Goal: Transaction & Acquisition: Purchase product/service

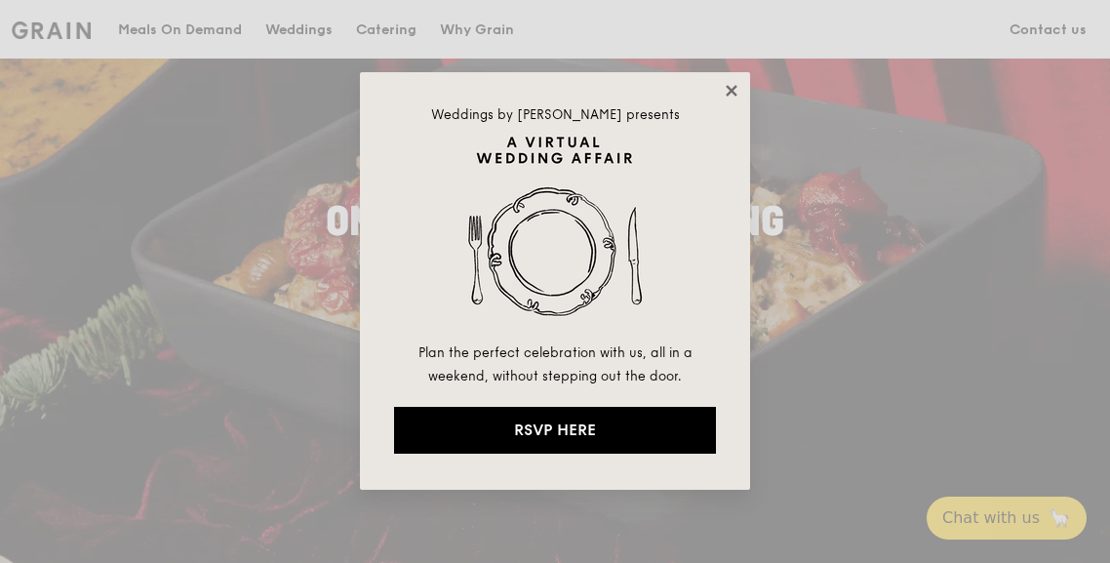
click at [729, 93] on icon at bounding box center [731, 90] width 11 height 11
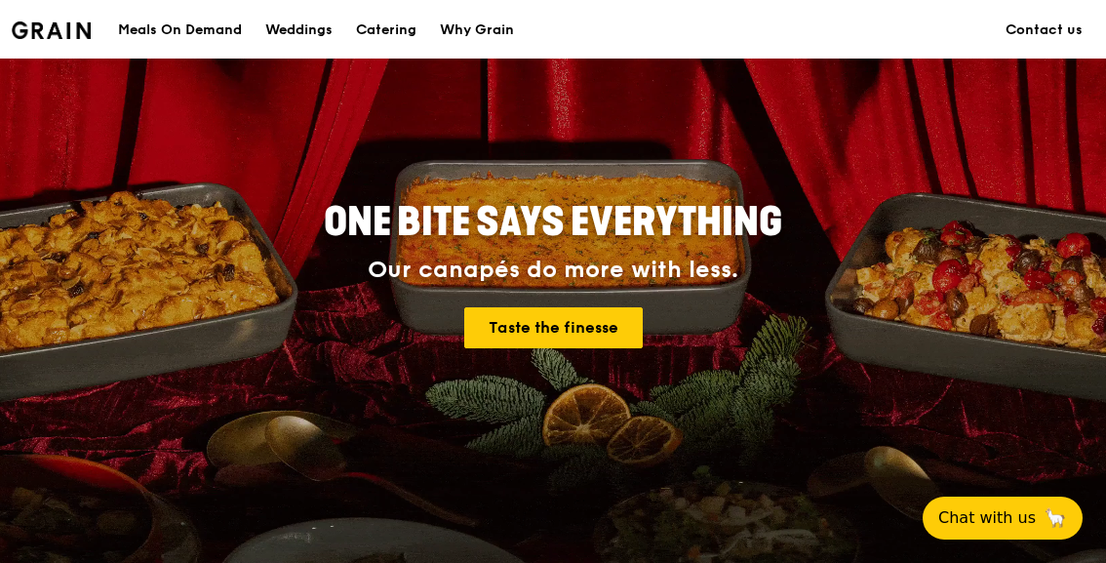
click at [196, 22] on div "Meals On Demand" at bounding box center [180, 30] width 124 height 59
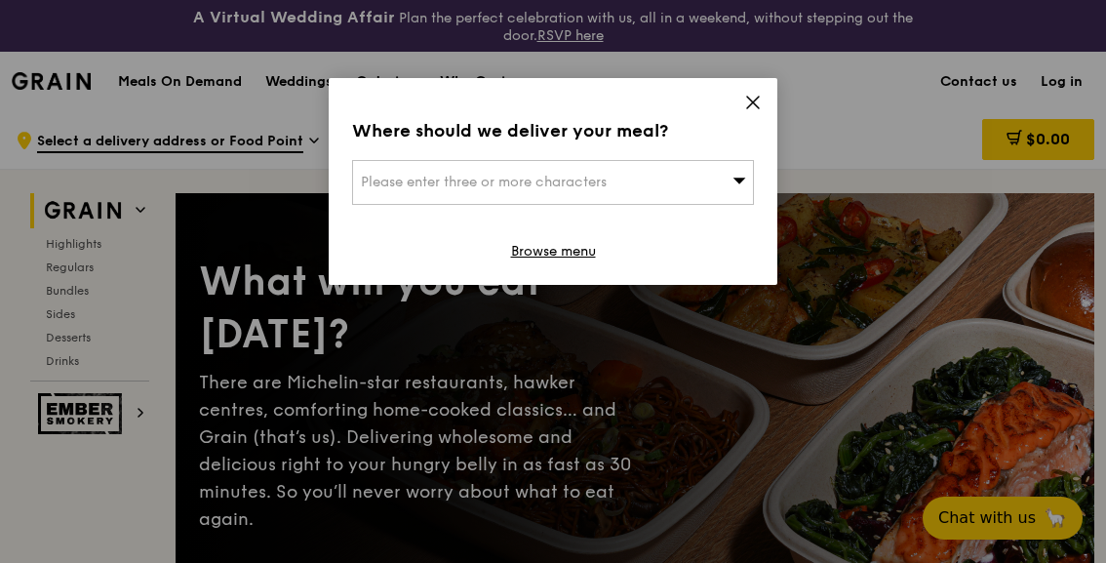
click at [566, 180] on span "Please enter three or more characters" at bounding box center [484, 182] width 246 height 17
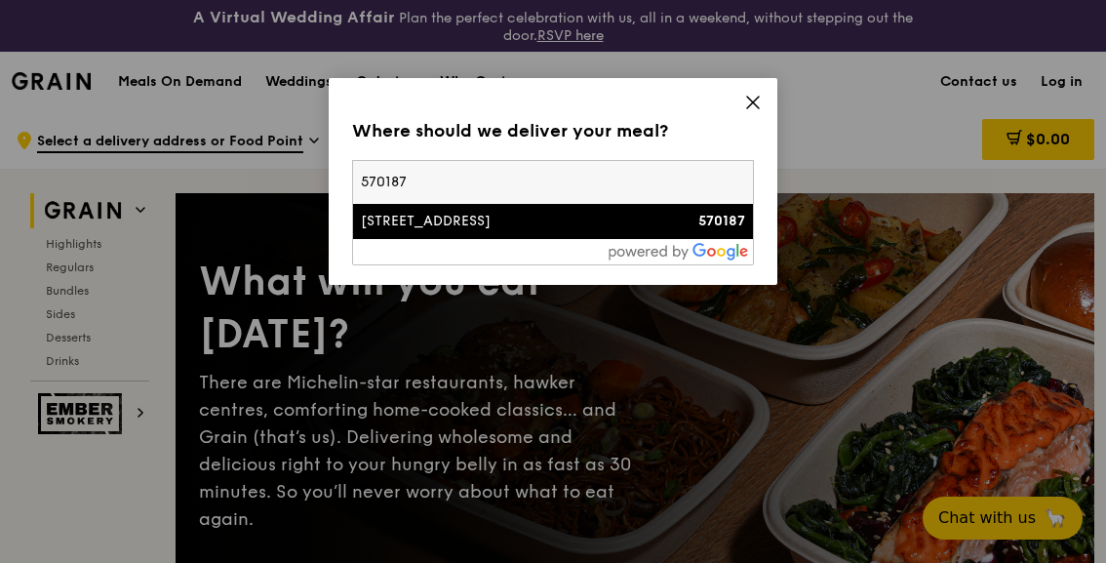
type input "570187"
click at [490, 249] on div at bounding box center [553, 251] width 400 height 25
click at [496, 227] on div "[STREET_ADDRESS]" at bounding box center [505, 222] width 289 height 20
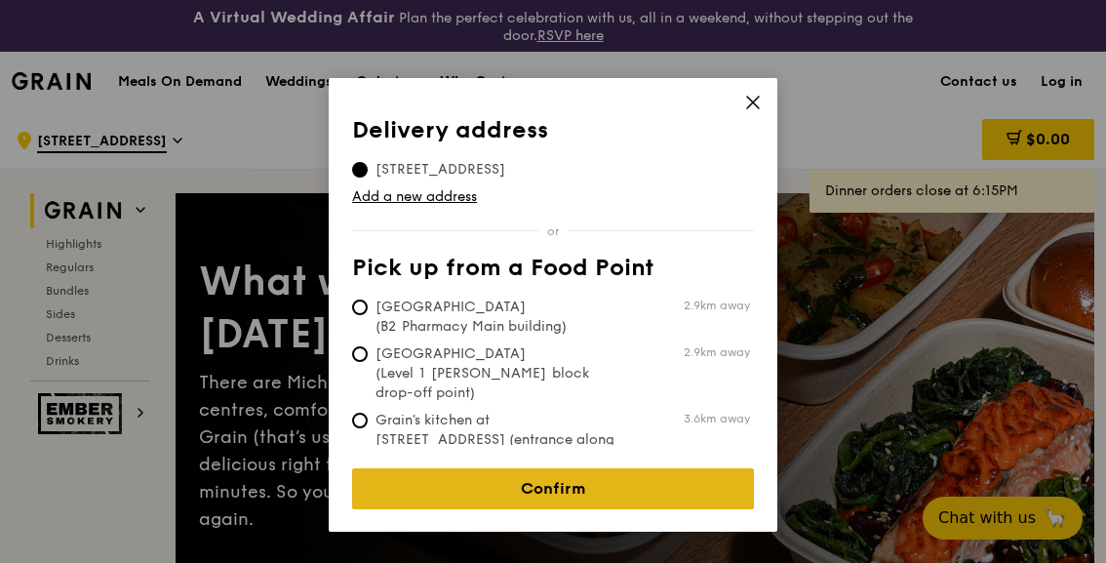
click at [583, 470] on link "Confirm" at bounding box center [553, 488] width 402 height 41
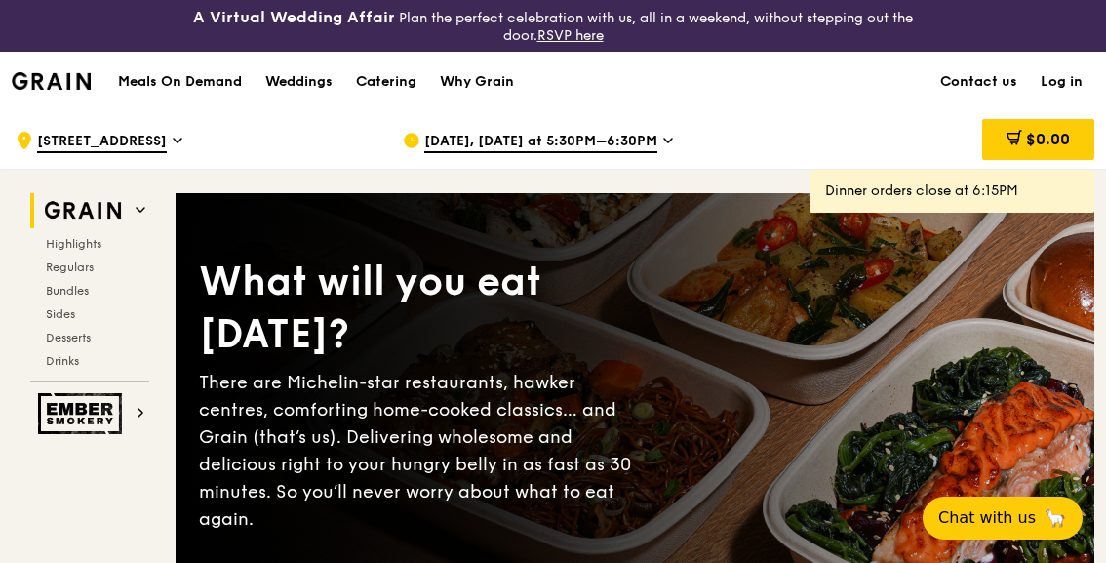
click at [622, 143] on span "[DATE], [DATE] at 5:30PM–6:30PM" at bounding box center [540, 142] width 233 height 21
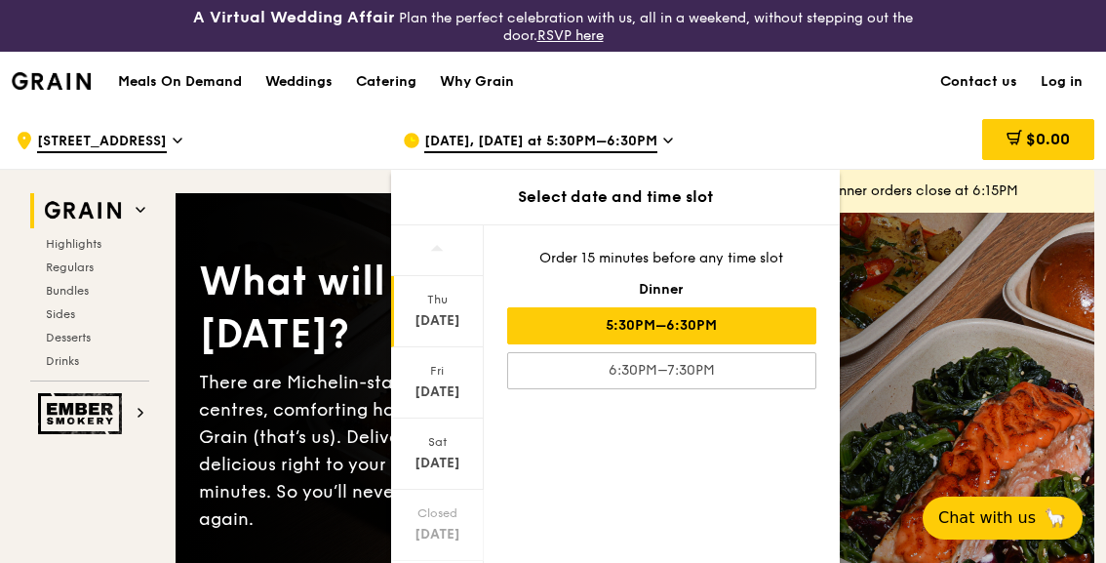
click at [622, 142] on span "[DATE], [DATE] at 5:30PM–6:30PM" at bounding box center [540, 142] width 233 height 21
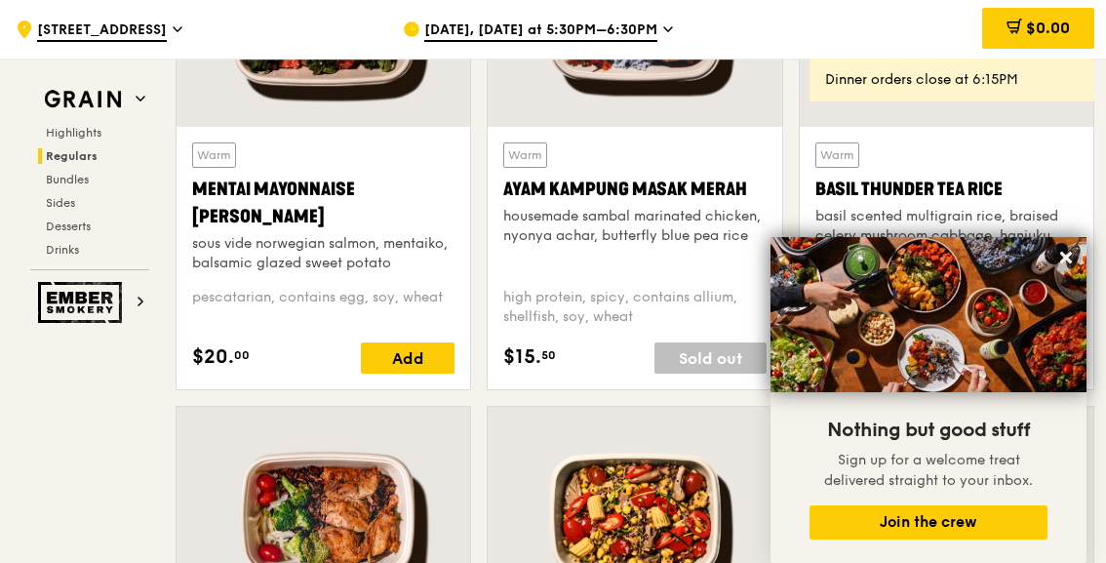
scroll to position [2049, 0]
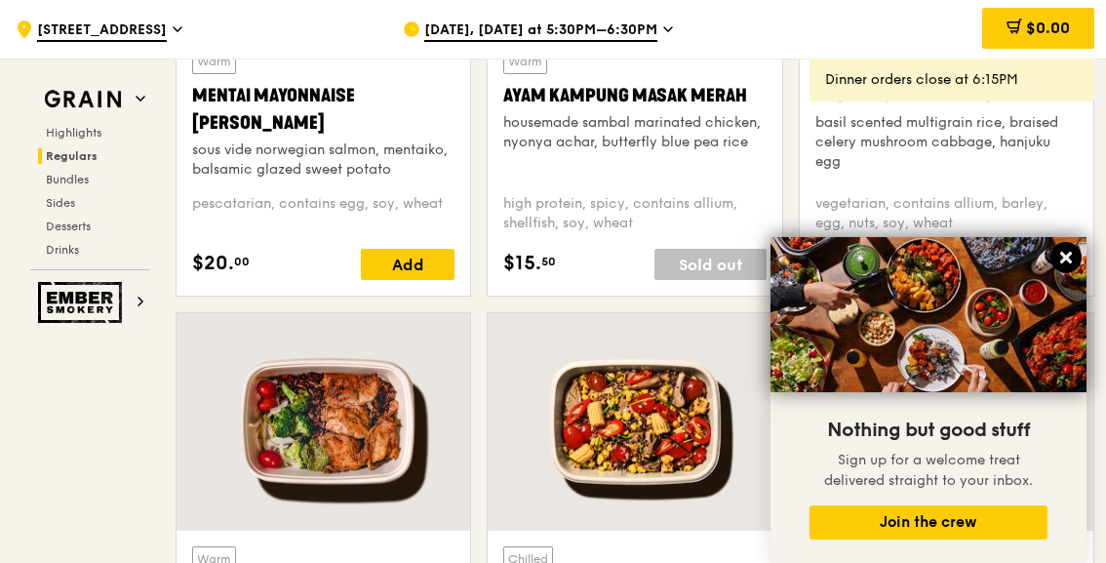
click at [1067, 256] on icon at bounding box center [1066, 258] width 12 height 12
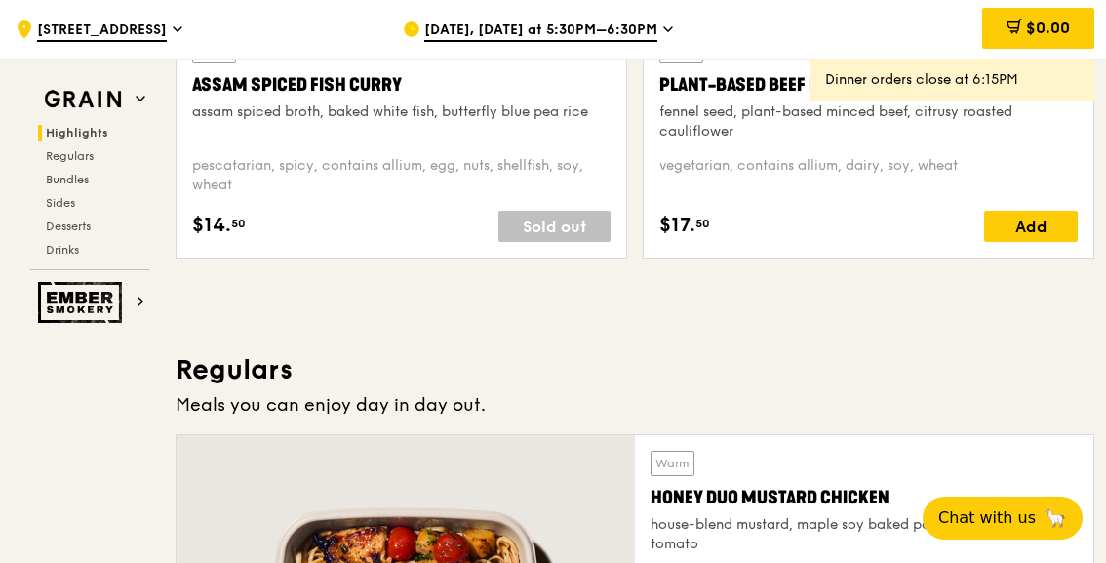
scroll to position [878, 0]
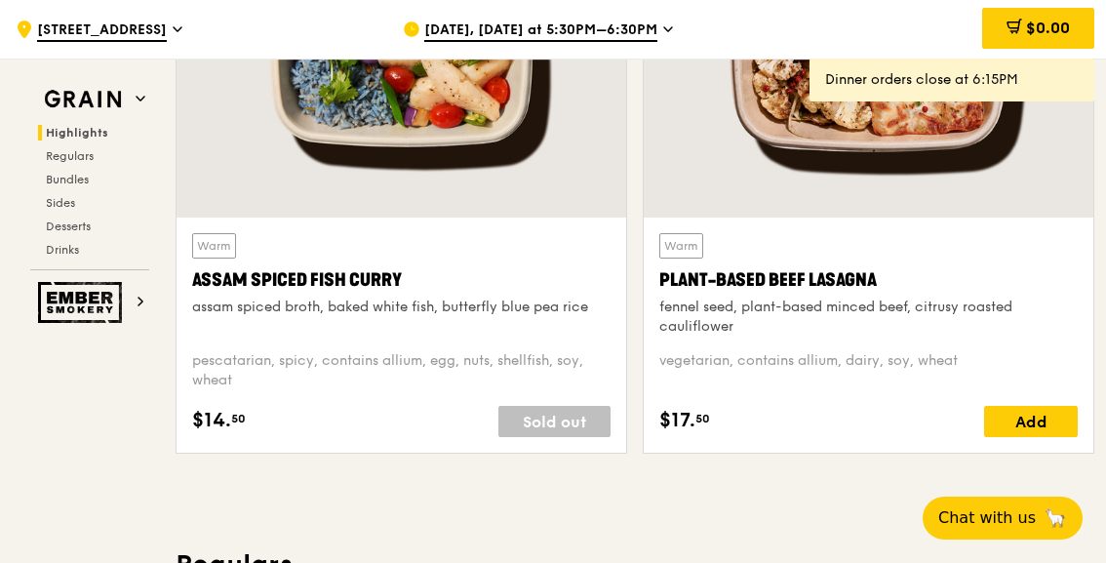
click at [566, 434] on div "Sold out" at bounding box center [555, 421] width 112 height 31
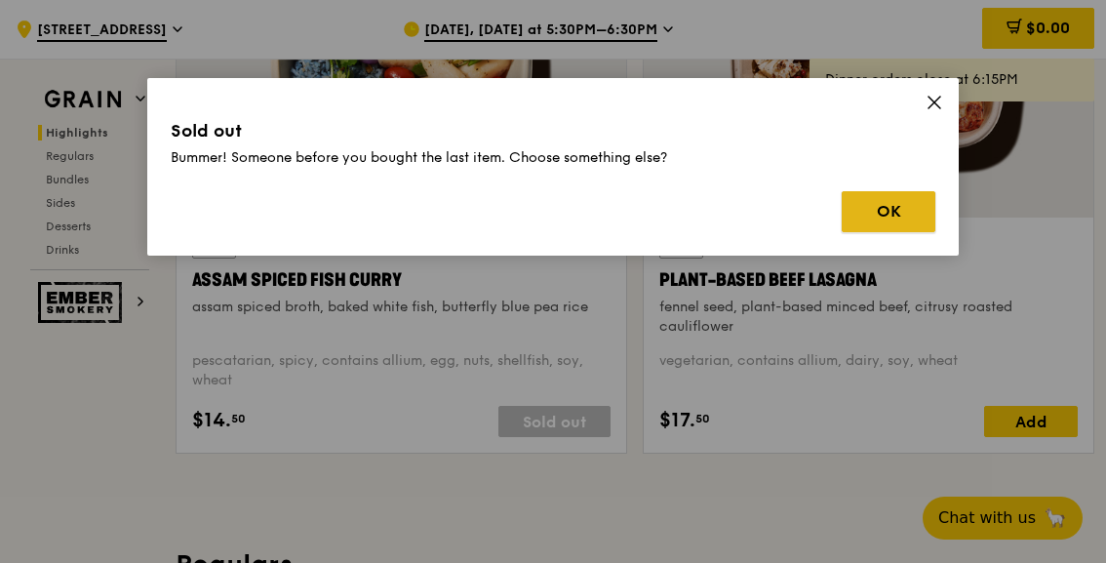
click at [873, 213] on button "OK" at bounding box center [889, 211] width 94 height 41
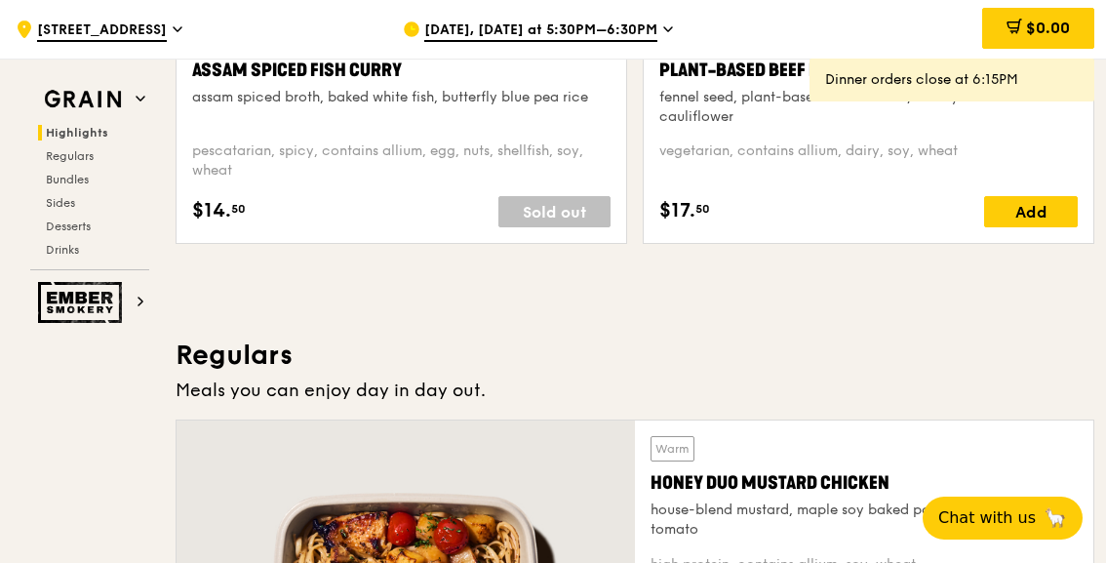
scroll to position [1070, 0]
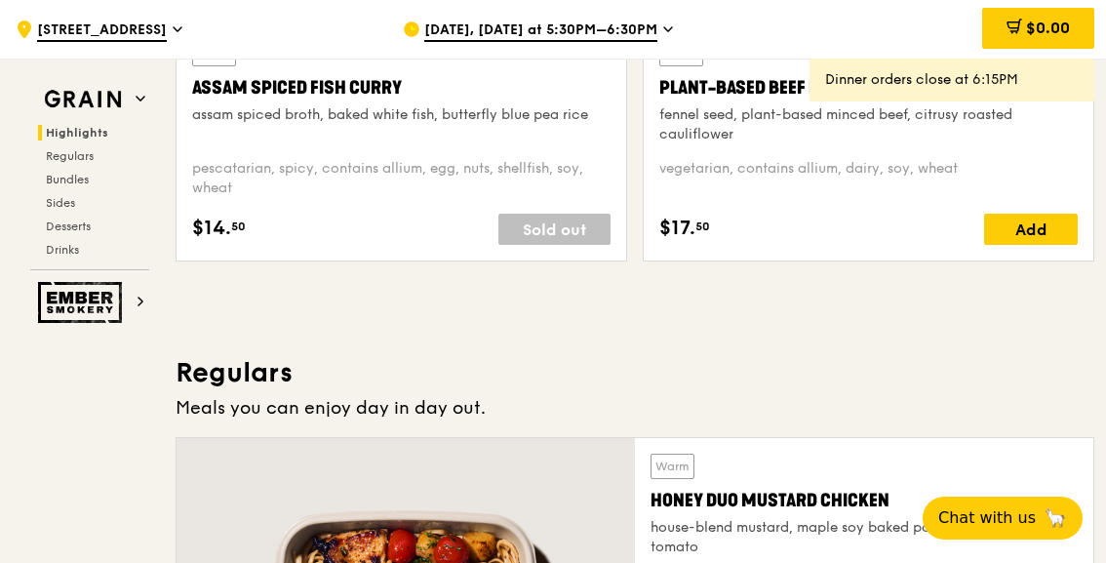
drag, startPoint x: 64, startPoint y: 385, endPoint x: 204, endPoint y: 276, distance: 177.2
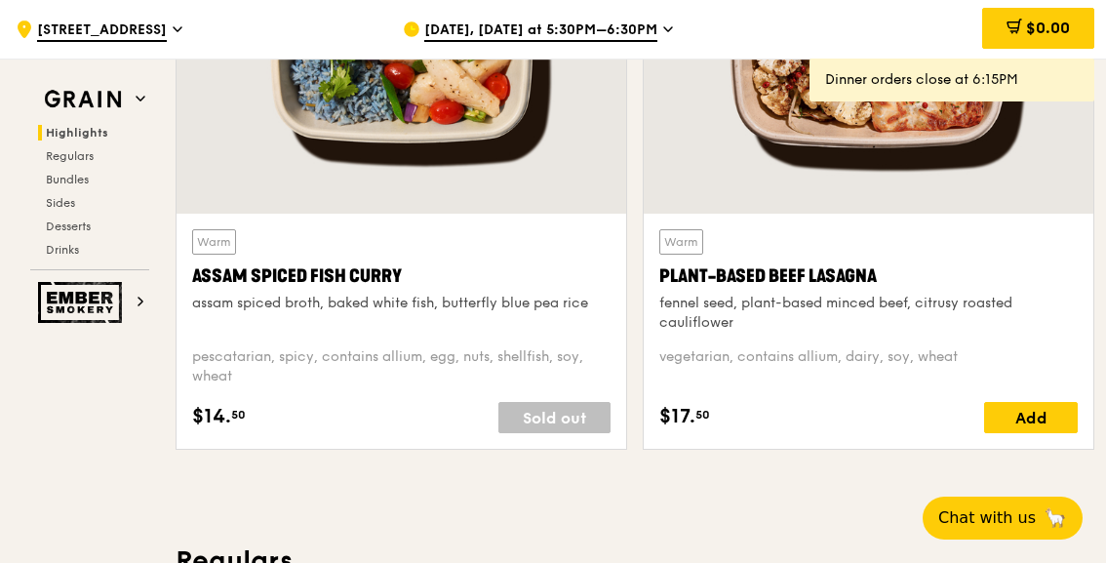
scroll to position [778, 0]
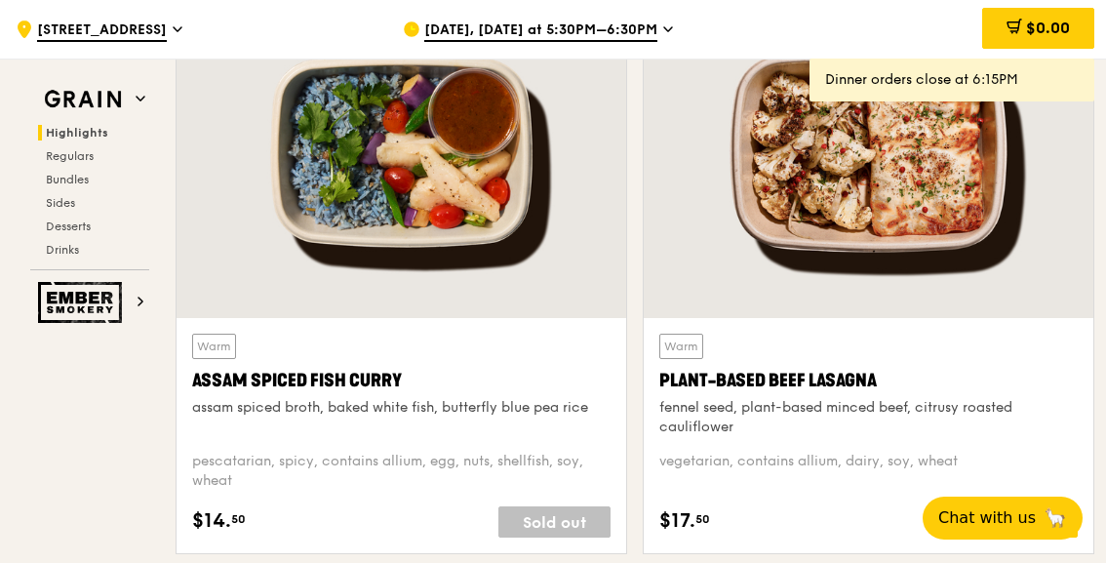
click at [857, 26] on div "$0.00" at bounding box center [940, 29] width 308 height 59
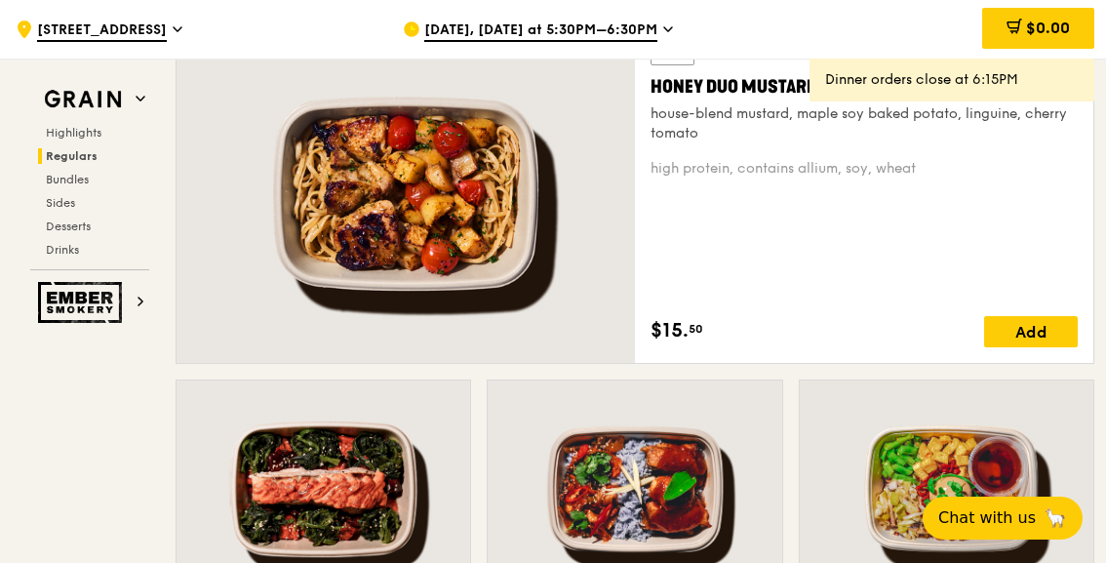
scroll to position [1460, 0]
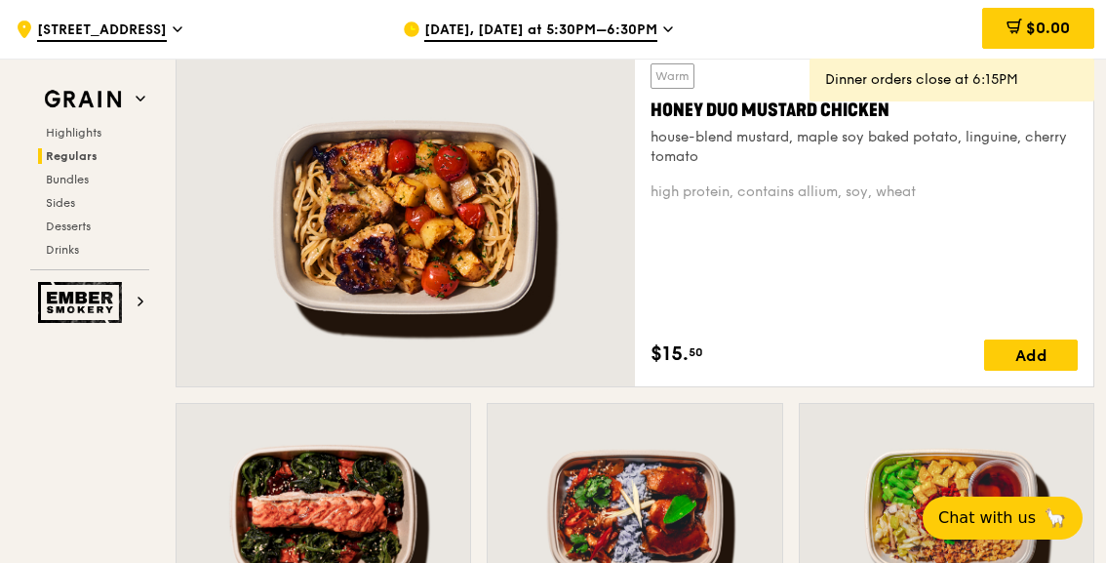
drag, startPoint x: 131, startPoint y: 406, endPoint x: 306, endPoint y: 367, distance: 179.9
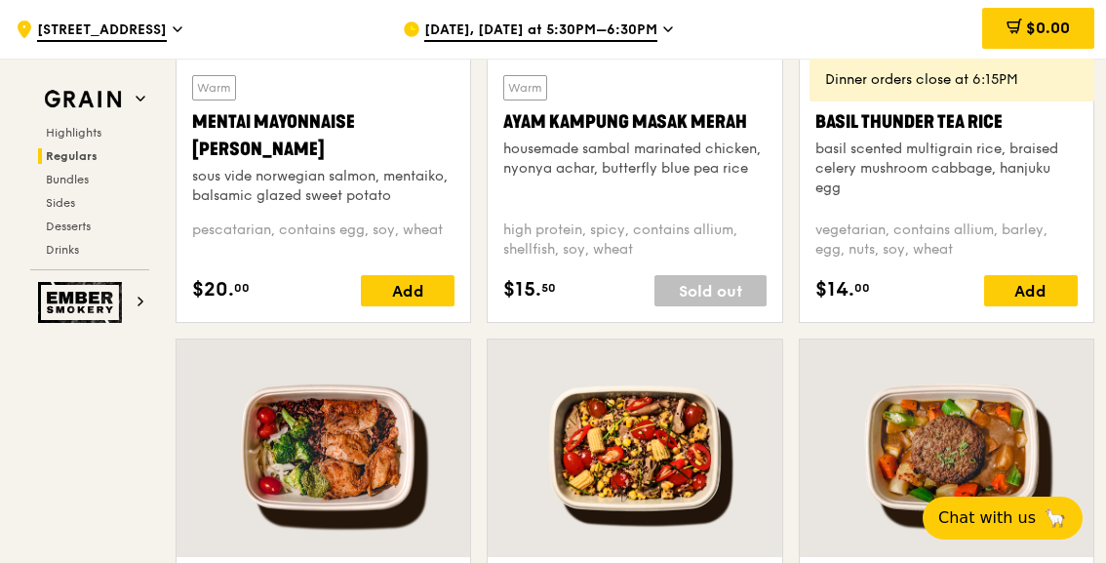
scroll to position [2338, 0]
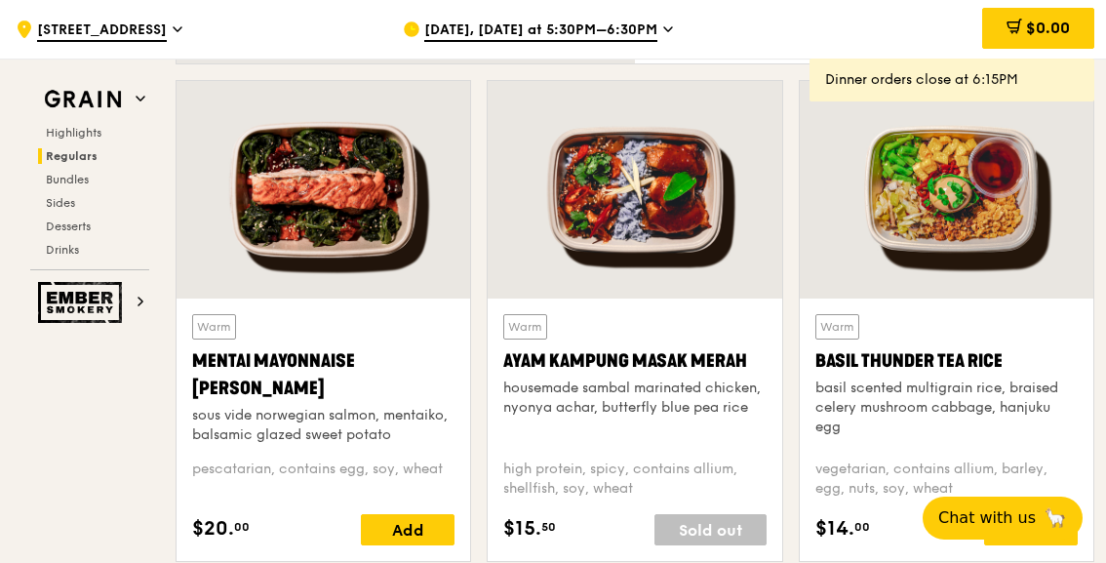
scroll to position [1753, 0]
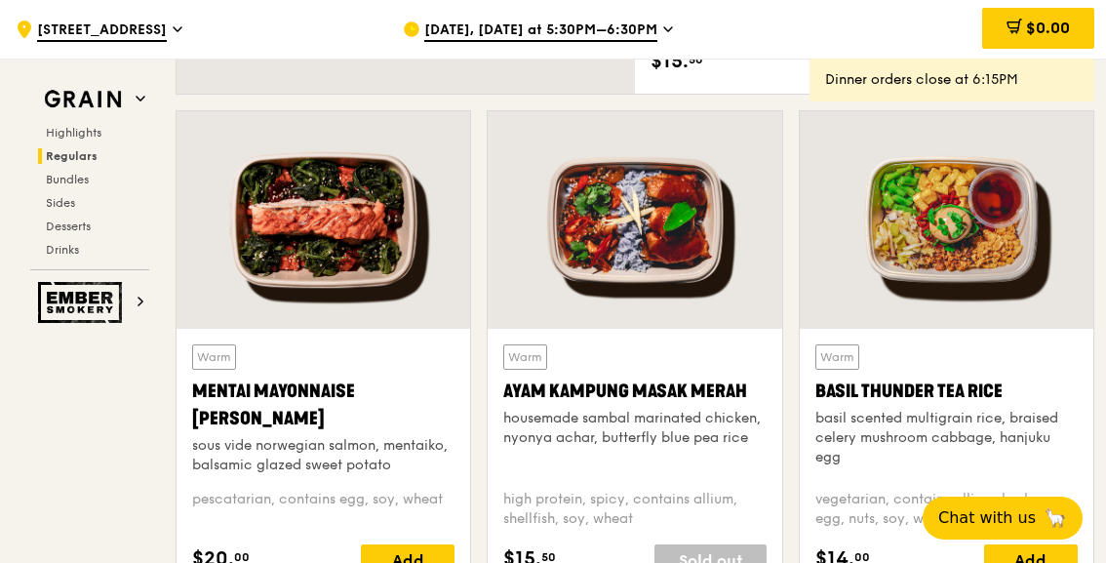
drag, startPoint x: 105, startPoint y: 428, endPoint x: 345, endPoint y: 378, distance: 245.3
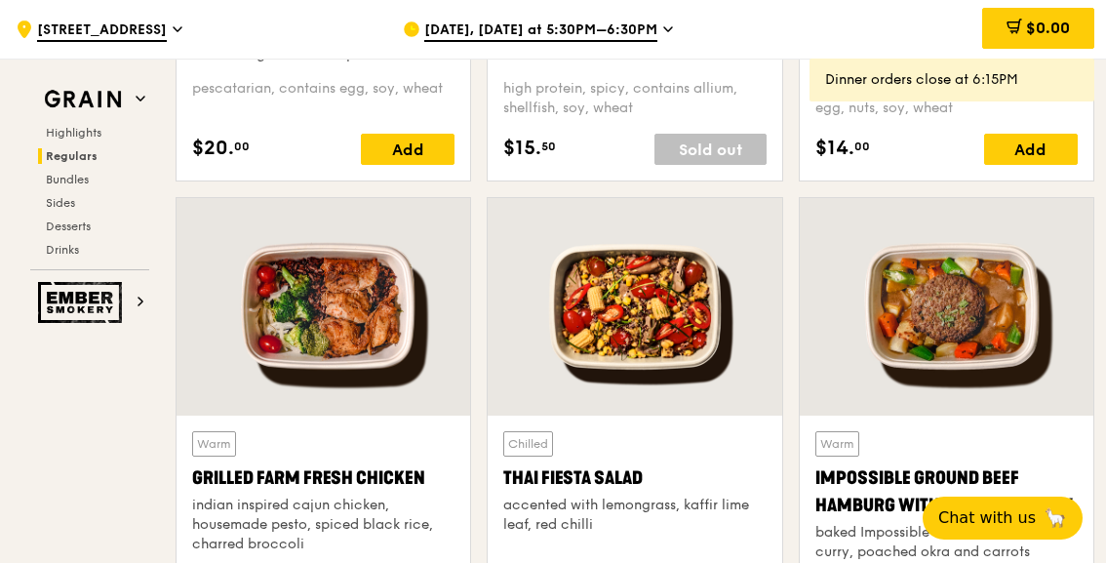
scroll to position [1948, 0]
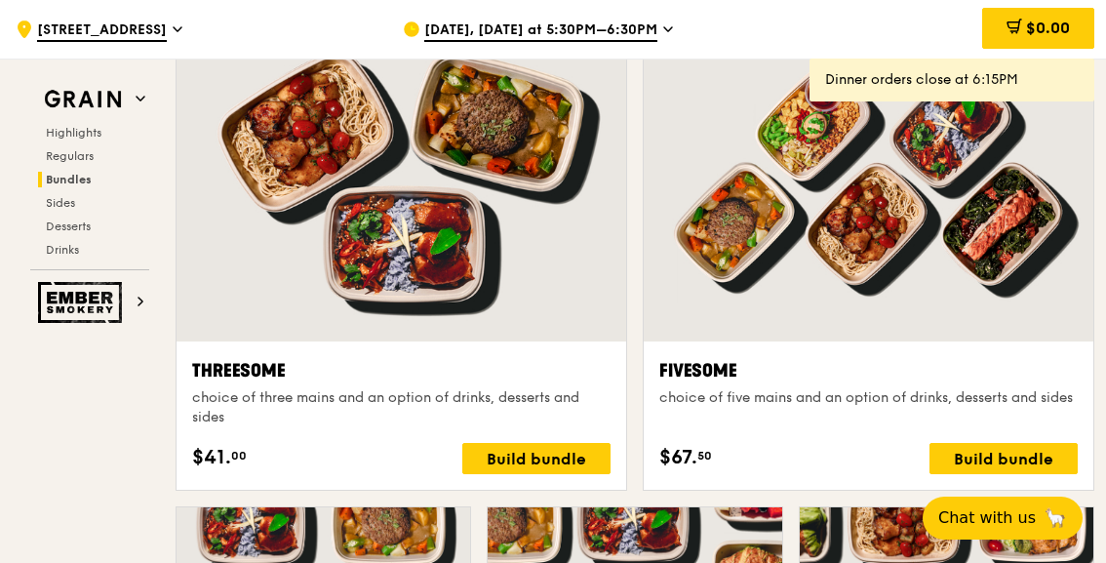
scroll to position [3899, 0]
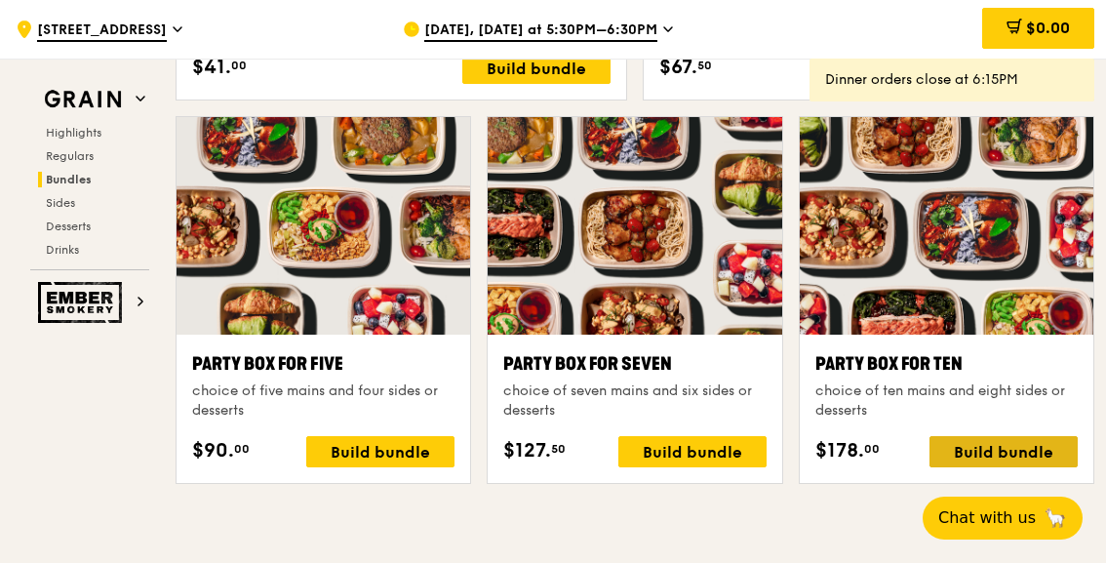
click at [1027, 449] on div "Build bundle" at bounding box center [1004, 451] width 148 height 31
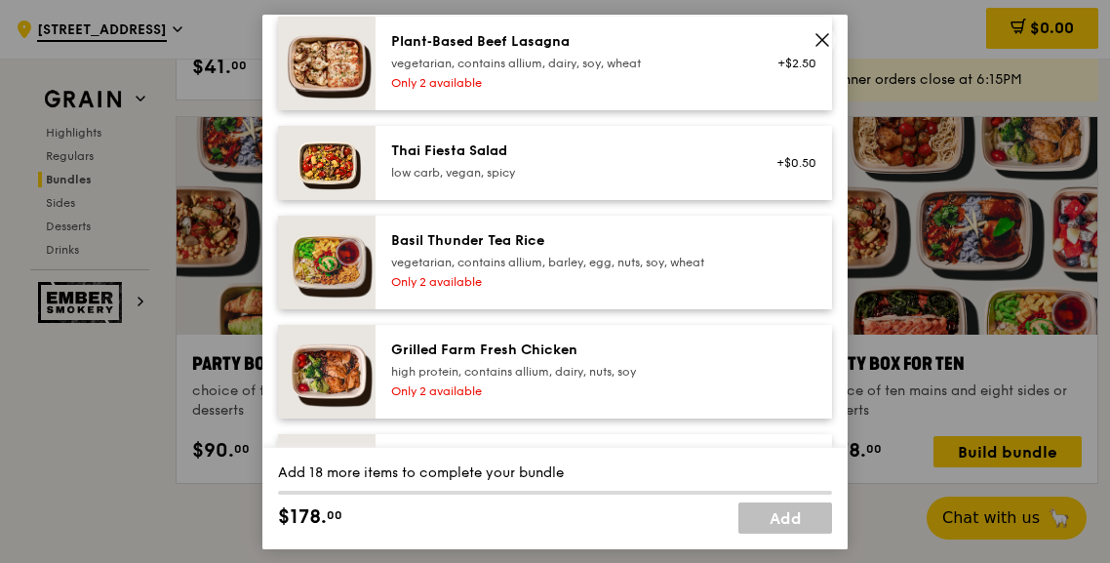
scroll to position [318, 0]
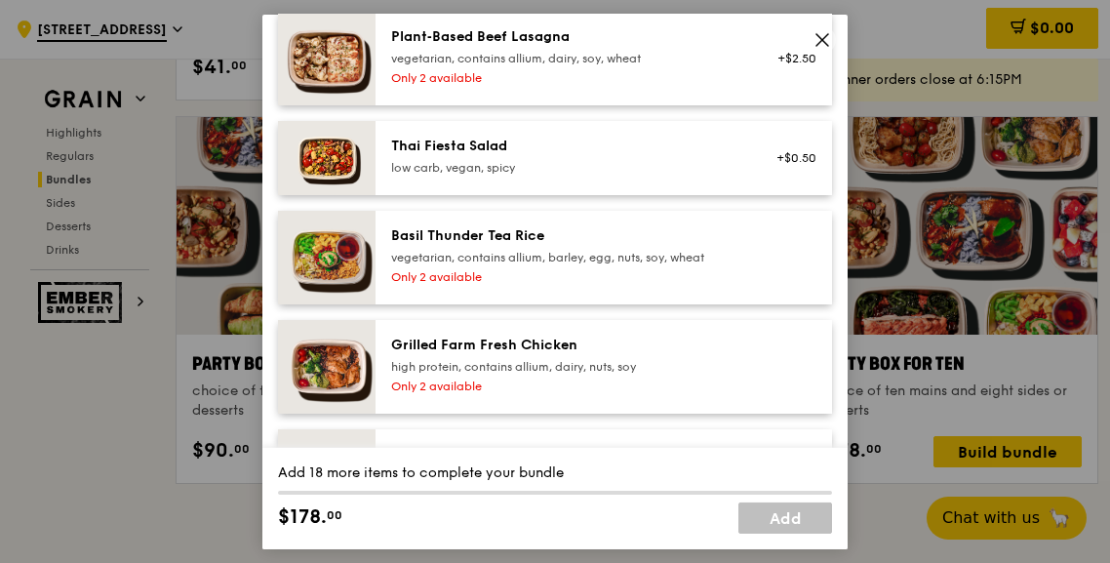
click at [821, 36] on icon at bounding box center [823, 39] width 18 height 18
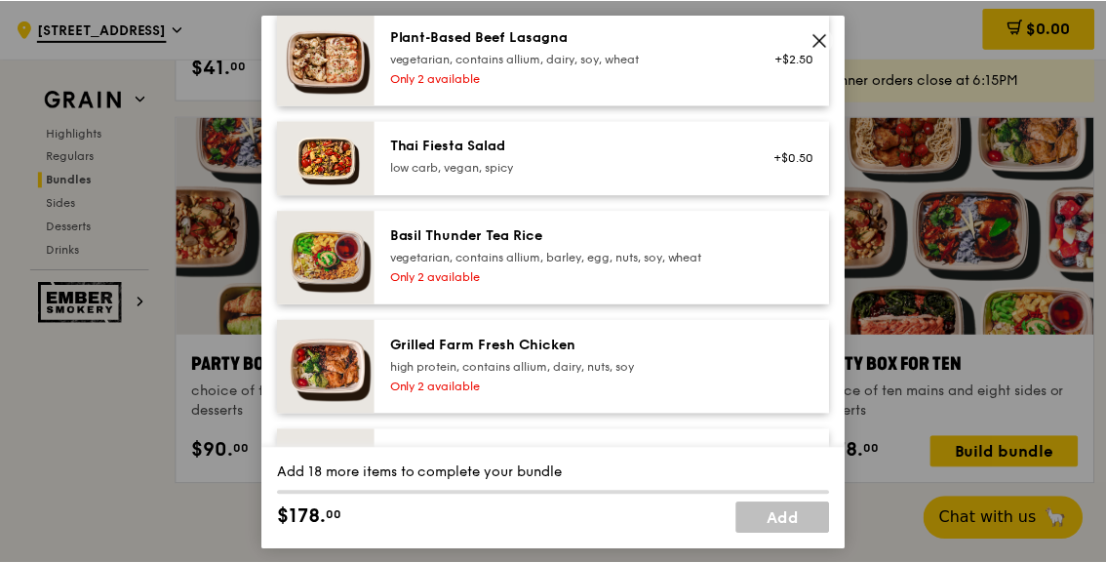
scroll to position [3900, 0]
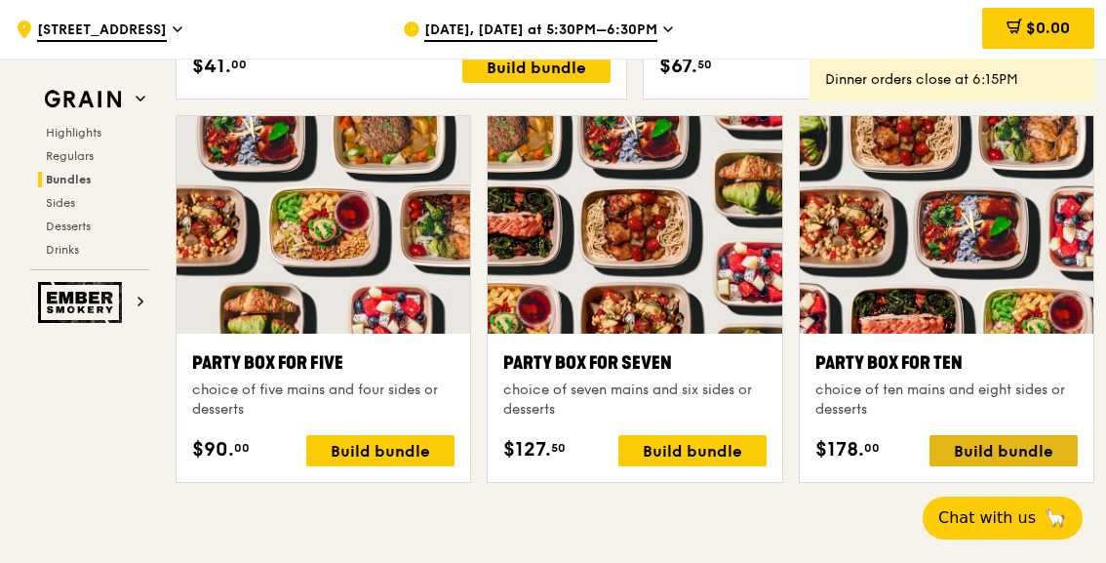
click at [1003, 450] on div "Build bundle" at bounding box center [1004, 450] width 148 height 31
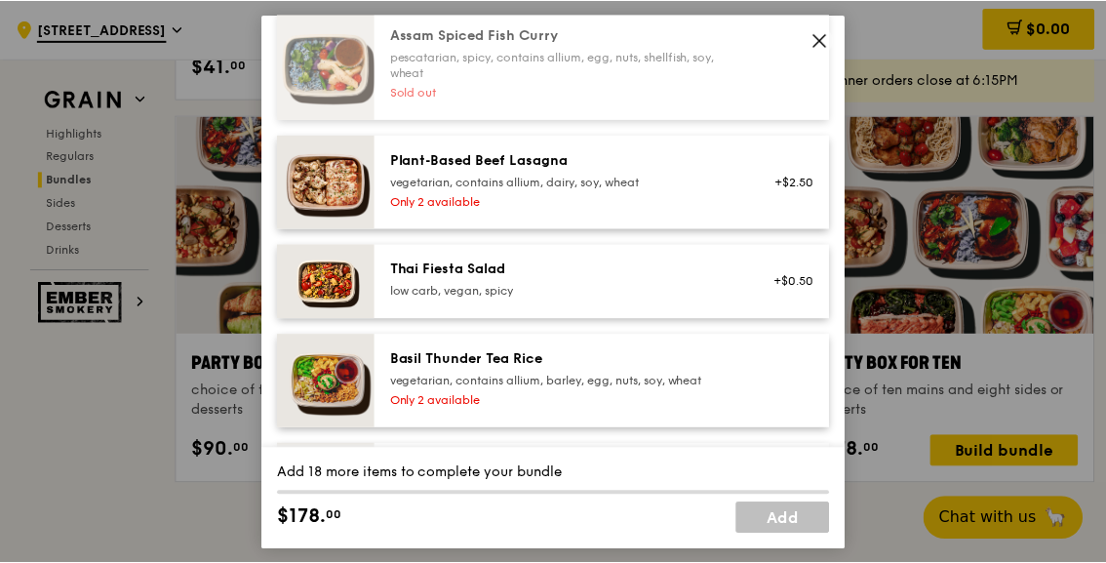
scroll to position [293, 0]
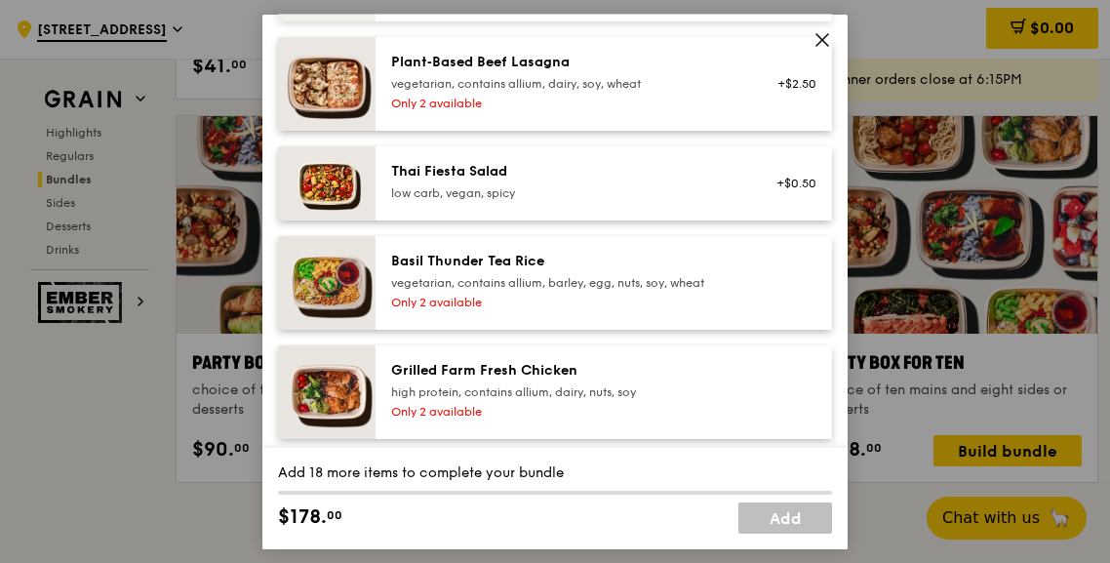
click at [819, 43] on icon at bounding box center [823, 39] width 18 height 18
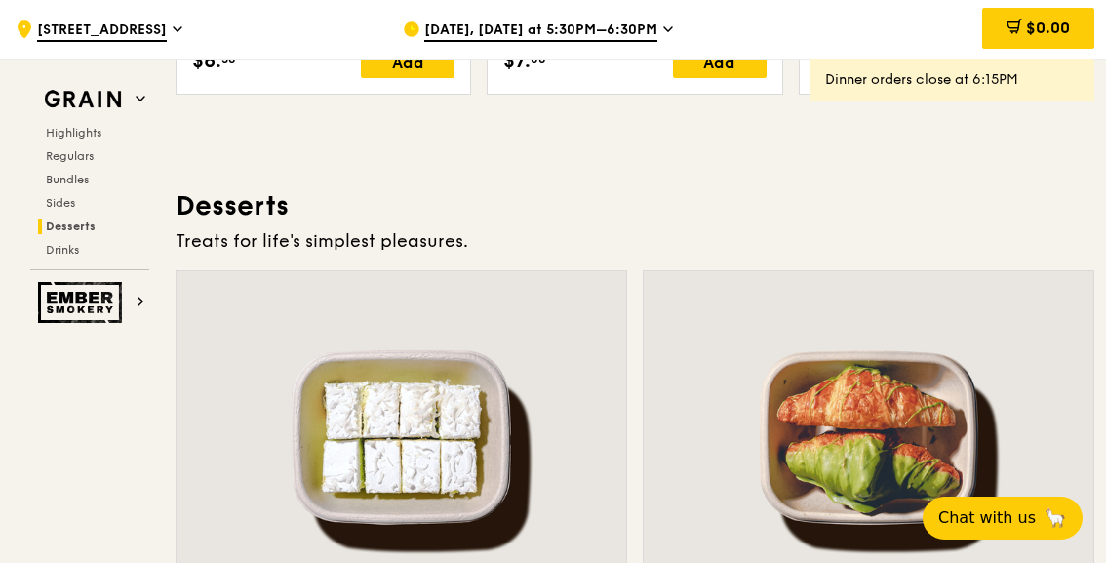
scroll to position [5095, 0]
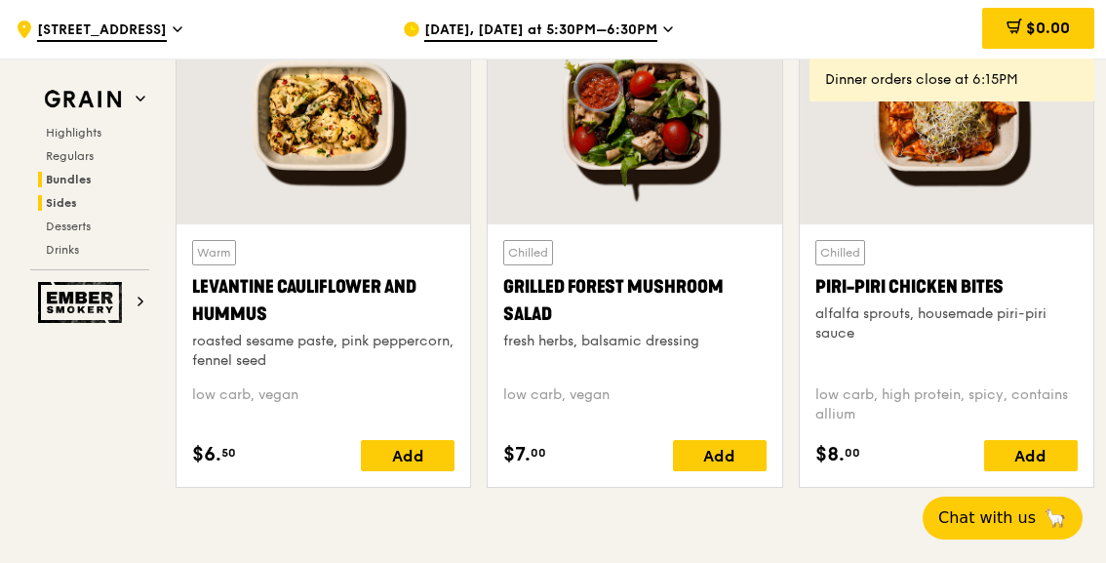
click at [83, 175] on span "Bundles" at bounding box center [69, 180] width 46 height 14
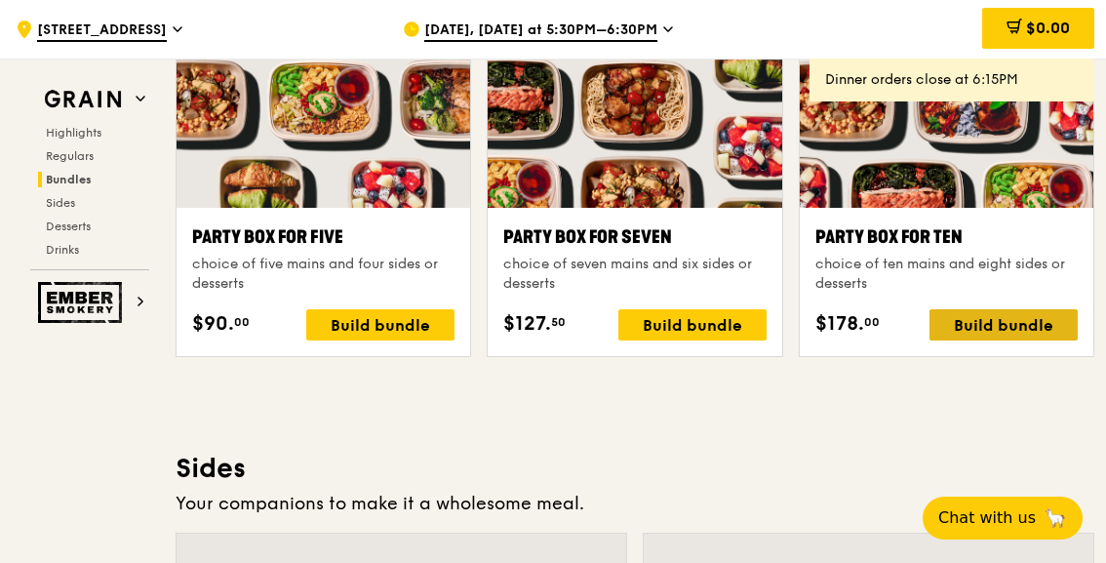
click at [989, 309] on div "Build bundle" at bounding box center [1004, 324] width 148 height 31
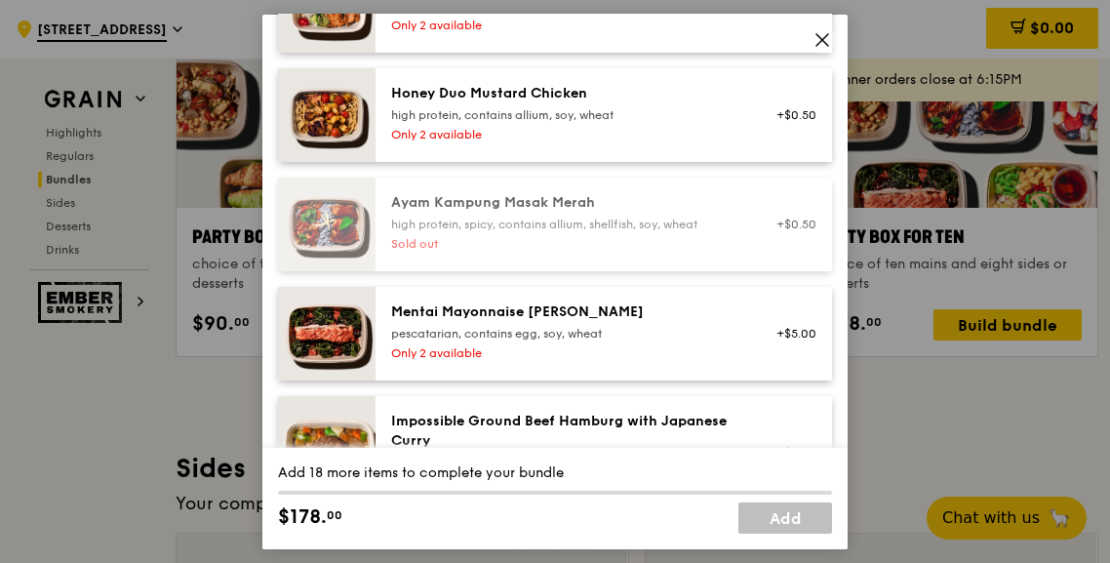
scroll to position [683, 0]
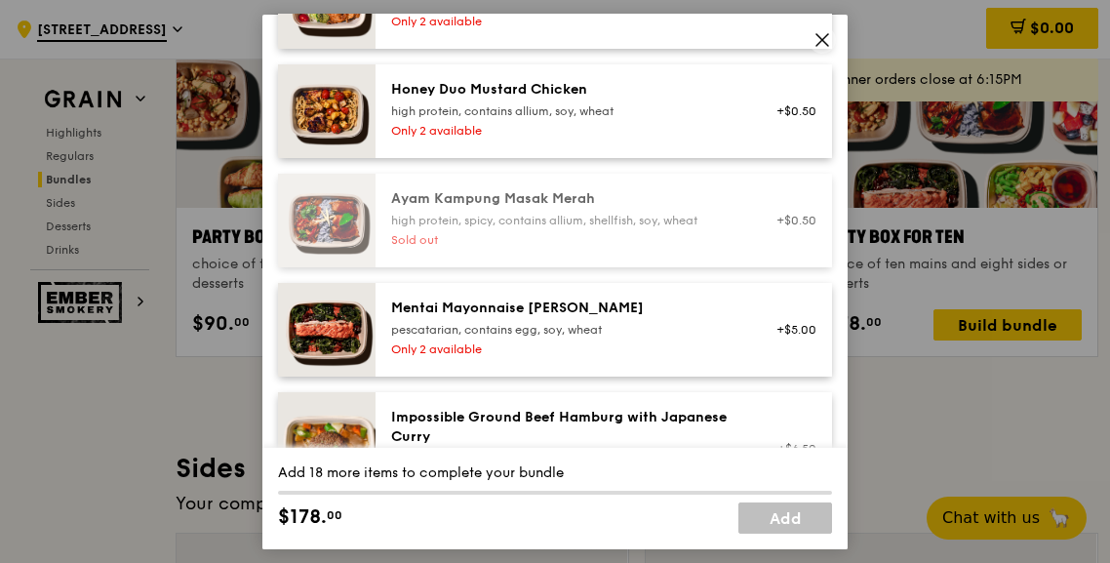
click at [564, 137] on div "Only 2 available" at bounding box center [566, 130] width 350 height 16
click at [663, 140] on div "Honey Duo Mustard Chicken high protein, contains allium, soy, wheat Only 2 avai…" at bounding box center [566, 110] width 374 height 62
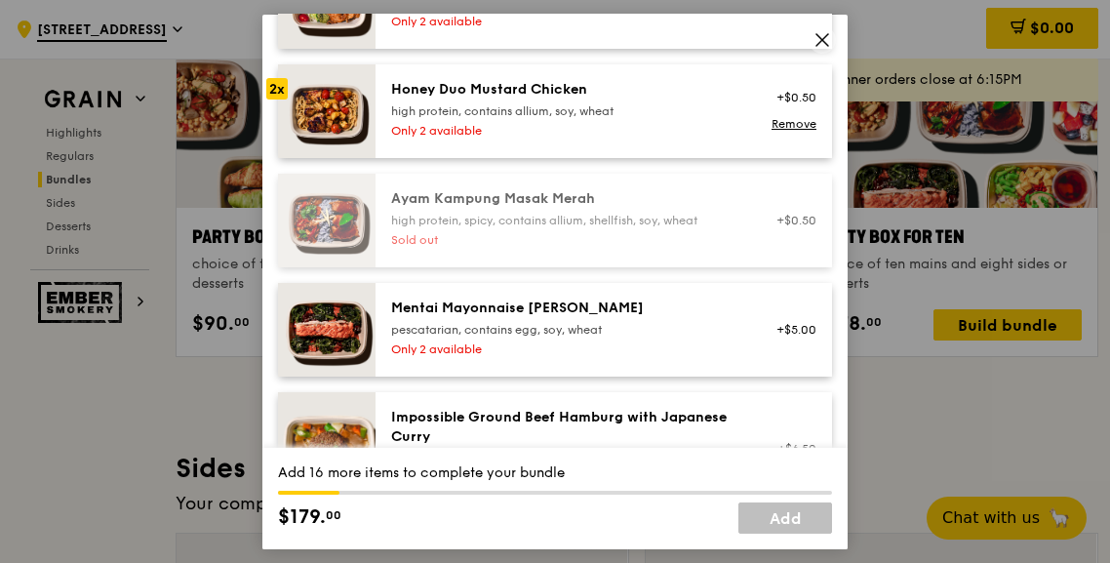
click at [663, 140] on div "Honey Duo Mustard Chicken high protein, contains allium, soy, wheat Only 2 avai…" at bounding box center [566, 110] width 374 height 62
click at [789, 121] on link "Remove" at bounding box center [794, 124] width 45 height 14
click at [789, 121] on div "+$0.50" at bounding box center [790, 110] width 75 height 62
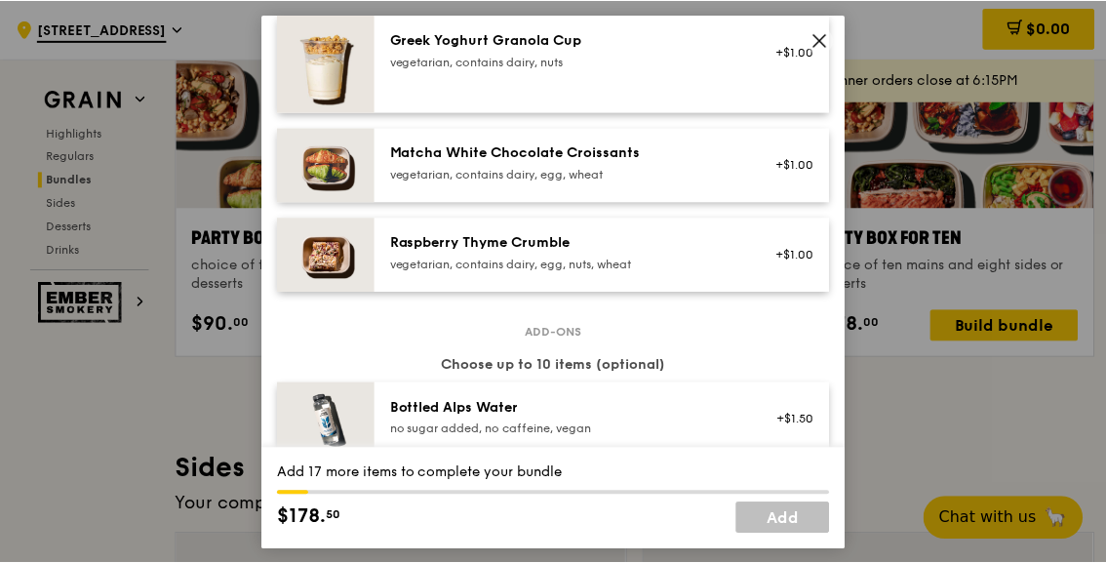
scroll to position [2146, 0]
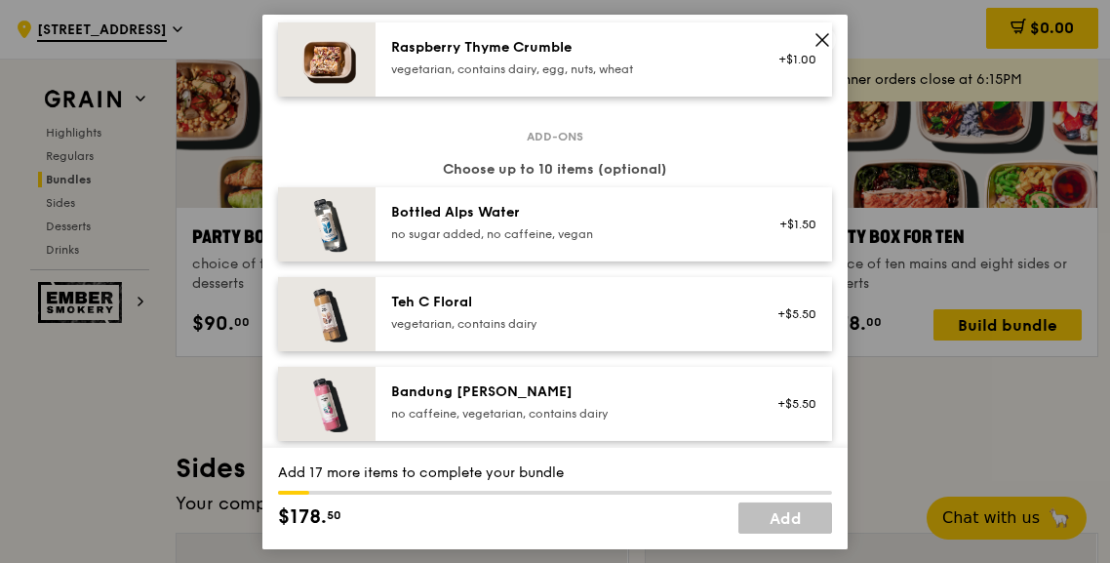
click at [820, 34] on icon at bounding box center [823, 39] width 18 height 18
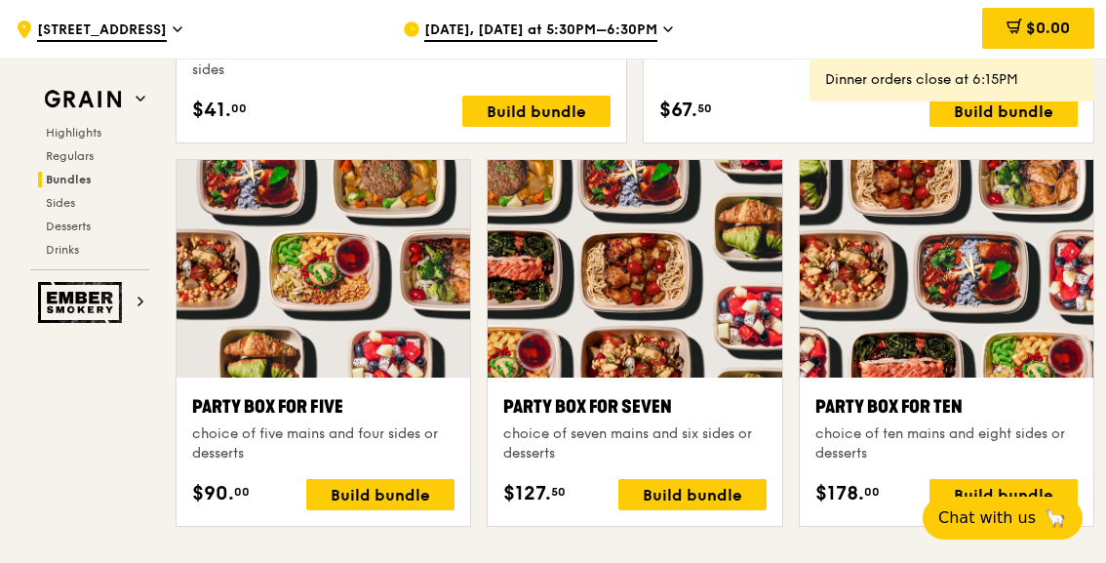
scroll to position [3831, 0]
